Goal: Entertainment & Leisure: Browse casually

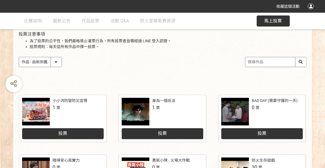
scroll to position [83, 0]
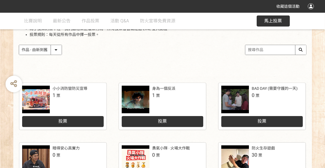
click at [130, 51] on div "作品 - 由新到舊 作品 - 由舊到新 票數 - 由多到少 票數 - 由少到多" at bounding box center [163, 50] width 288 height 10
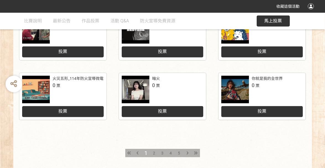
scroll to position [305, 0]
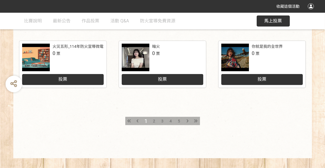
click at [153, 124] on div "2" at bounding box center [154, 121] width 8 height 8
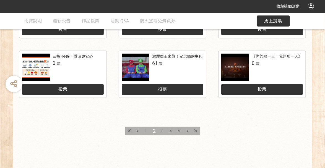
scroll to position [305, 0]
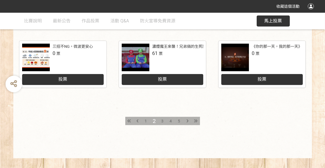
click at [162, 122] on span "3" at bounding box center [163, 121] width 2 height 4
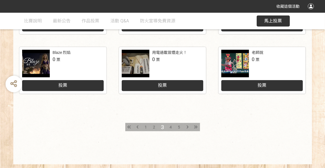
scroll to position [305, 0]
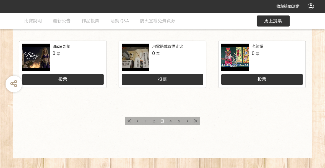
click at [171, 122] on span "4" at bounding box center [171, 121] width 2 height 4
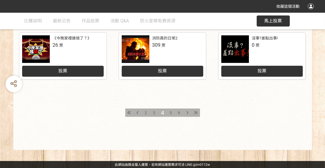
scroll to position [313, 0]
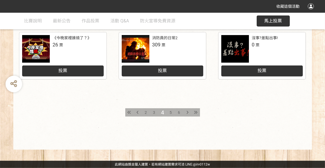
click at [172, 113] on span "5" at bounding box center [171, 112] width 2 height 4
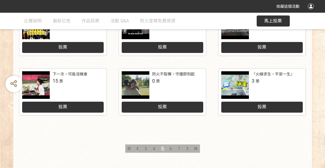
click at [261, 74] on div "『火線求生，平安一生』" at bounding box center [273, 74] width 43 height 6
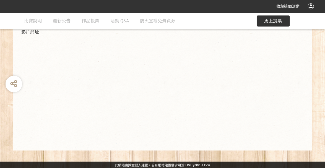
scroll to position [169, 0]
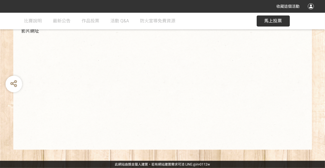
click at [246, 90] on div "3 票 投票 SID: 343047" at bounding box center [259, 34] width 96 height 219
